Goal: Task Accomplishment & Management: Manage account settings

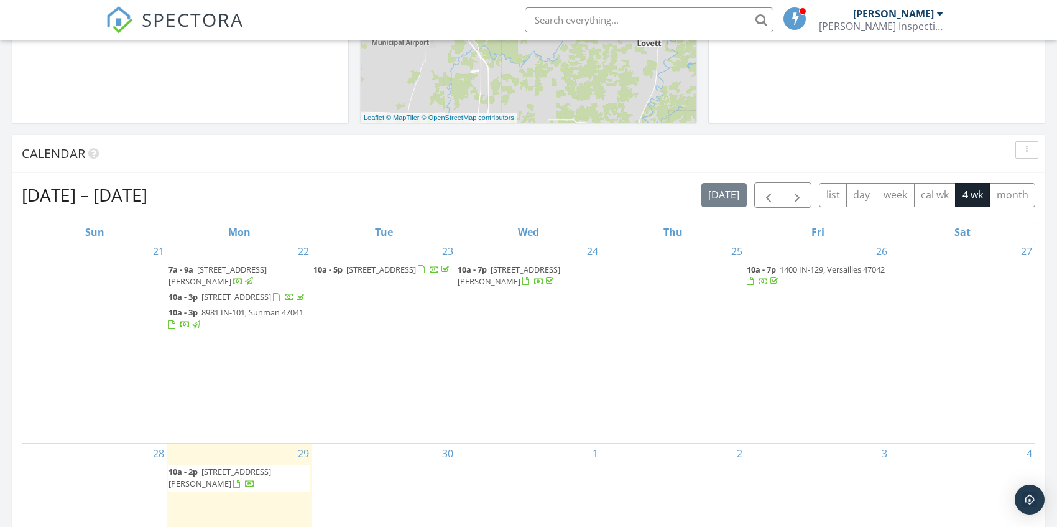
scroll to position [560, 0]
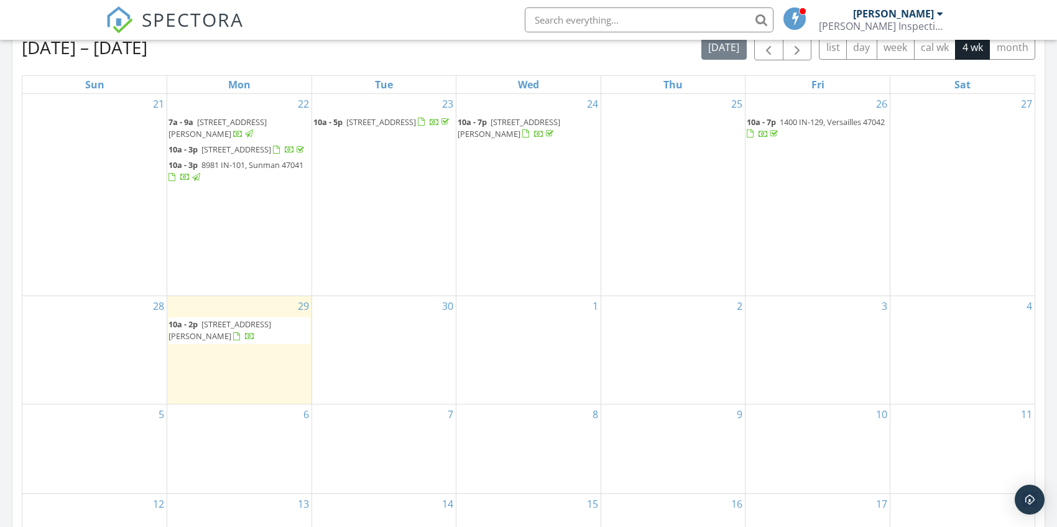
click at [271, 152] on span "502 Colony Dr, Salem 47167" at bounding box center [237, 149] width 70 height 11
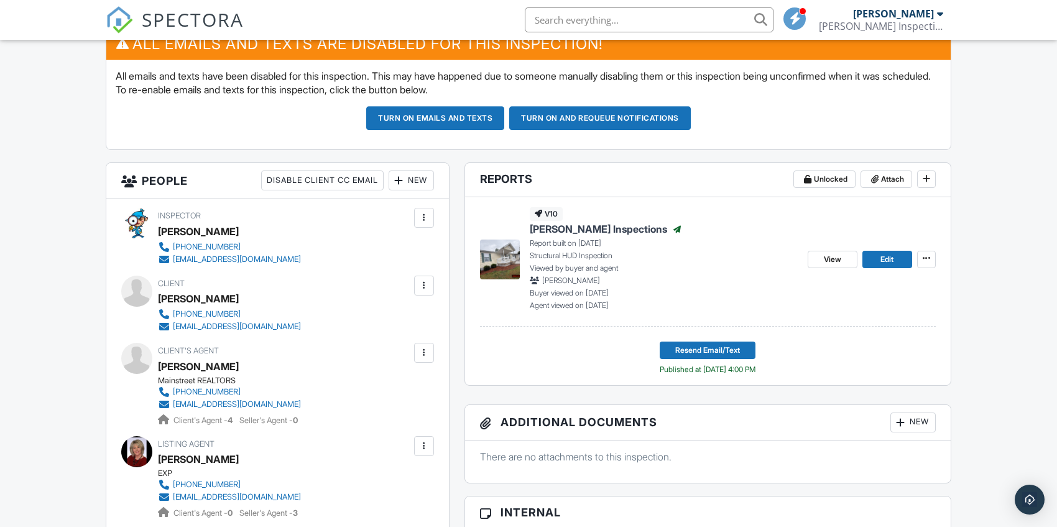
scroll to position [249, 0]
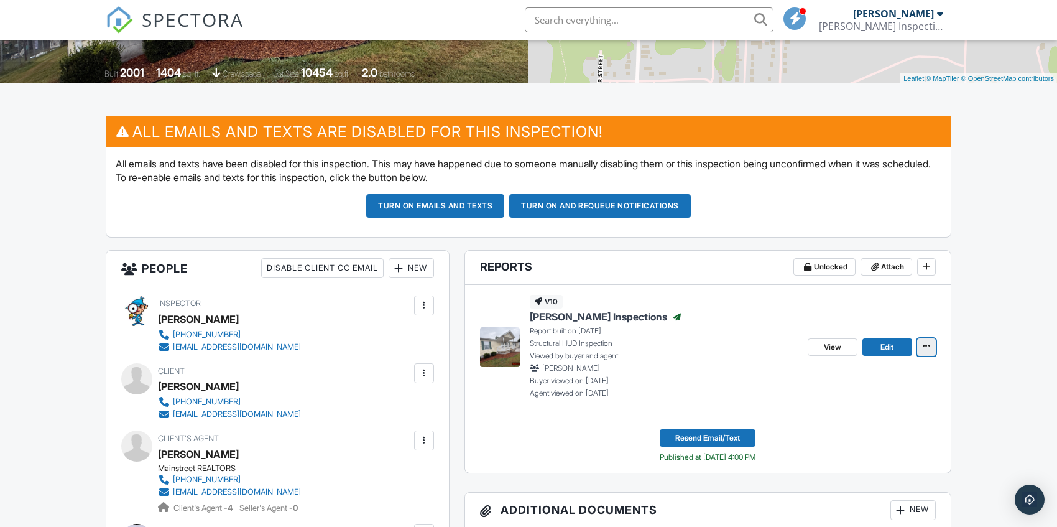
click at [927, 350] on span at bounding box center [927, 346] width 12 height 12
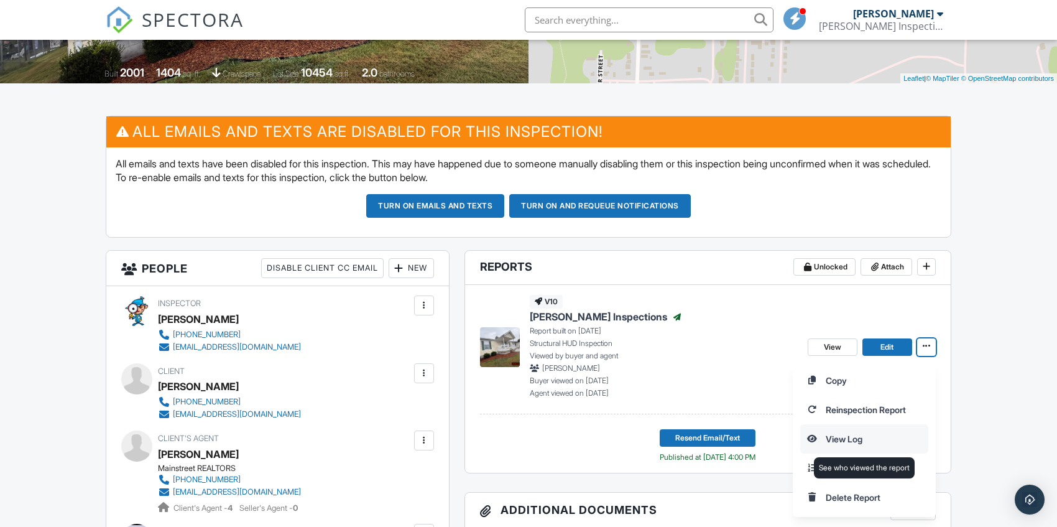
click at [835, 433] on input "View Log" at bounding box center [864, 439] width 127 height 28
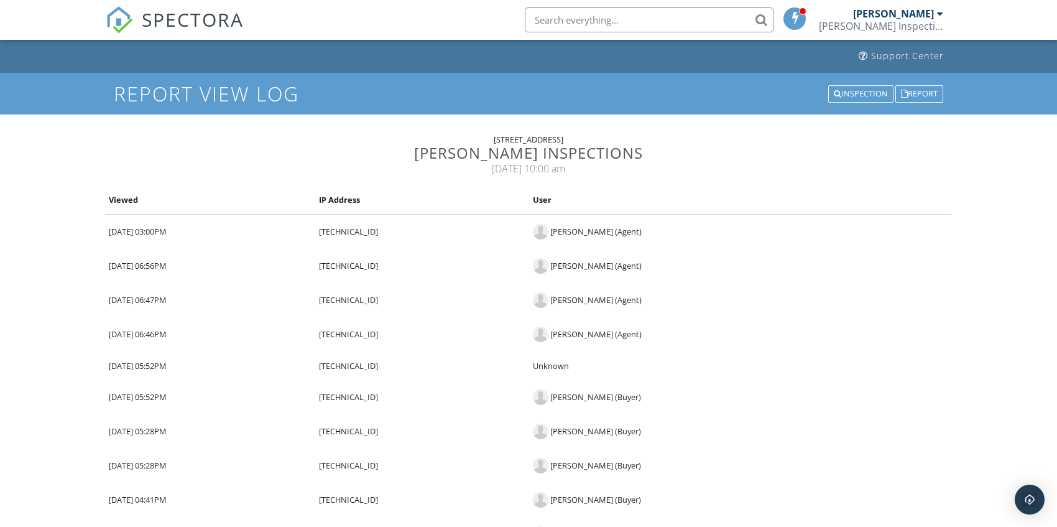
click at [160, 14] on span "SPECTORA" at bounding box center [193, 19] width 102 height 26
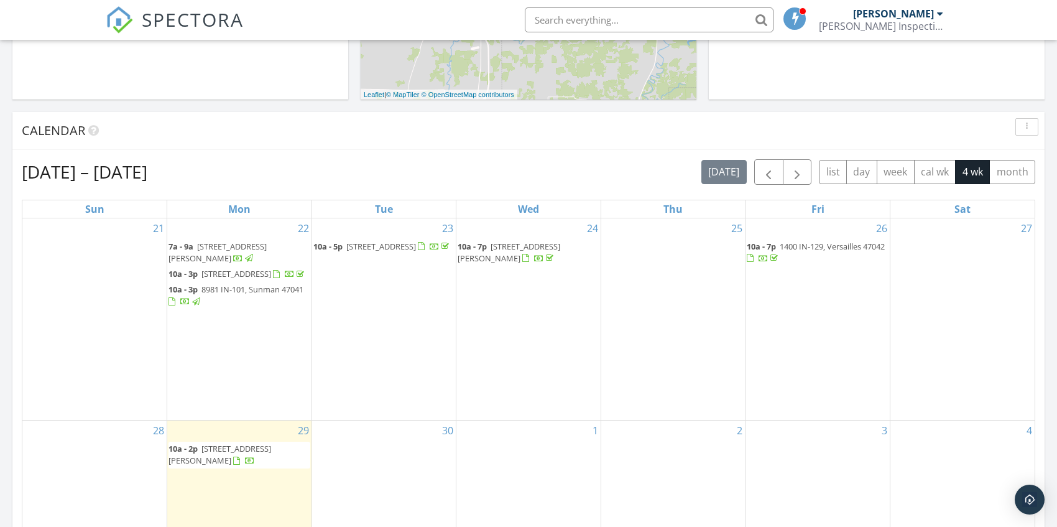
scroll to position [435, 0]
drag, startPoint x: 261, startPoint y: 293, endPoint x: 254, endPoint y: 301, distance: 10.2
click at [254, 295] on span "8981 IN-101, Sunman 47041" at bounding box center [253, 289] width 102 height 11
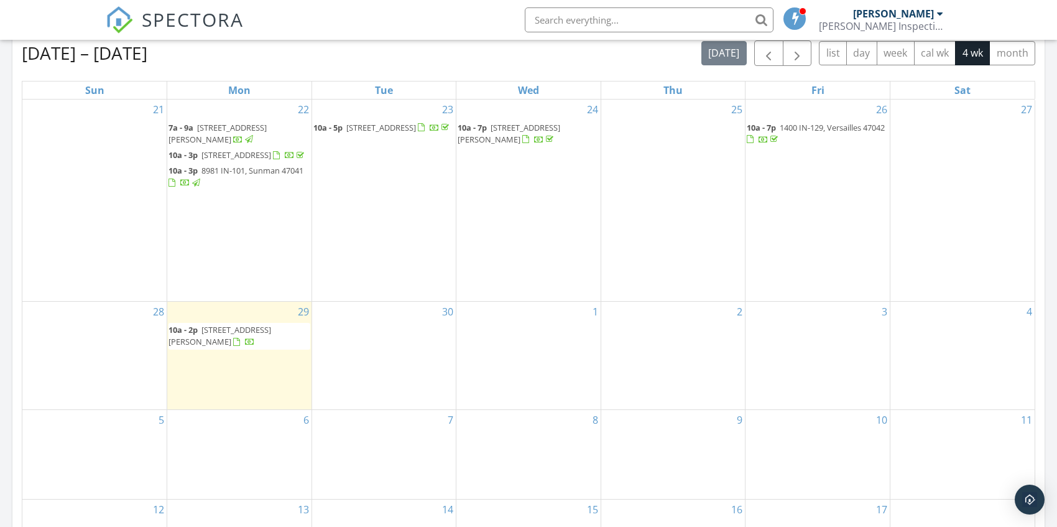
scroll to position [622, 0]
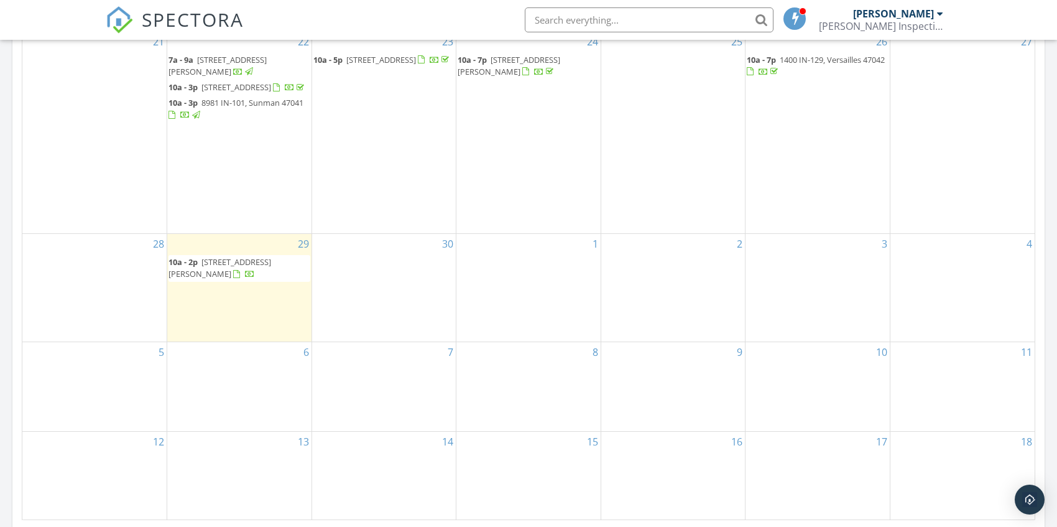
click at [232, 279] on span "[STREET_ADDRESS][PERSON_NAME]" at bounding box center [220, 267] width 103 height 23
